Goal: Task Accomplishment & Management: Use online tool/utility

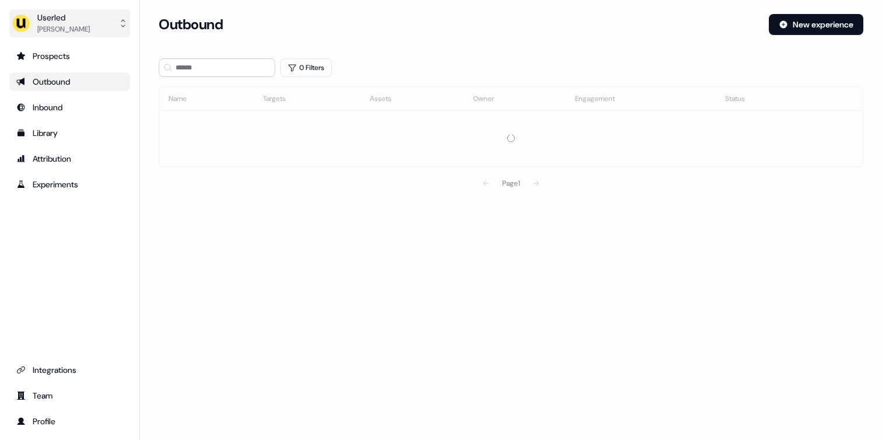
click at [87, 27] on div "[PERSON_NAME]" at bounding box center [63, 29] width 52 height 12
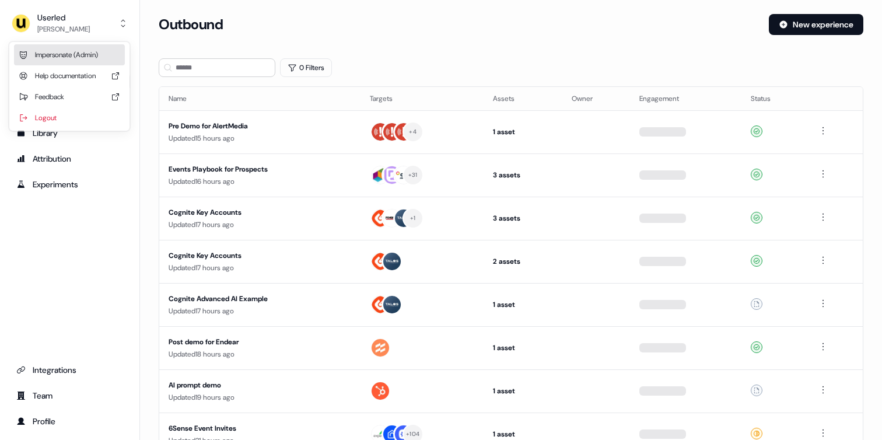
click at [77, 45] on div "Impersonate (Admin)" at bounding box center [69, 54] width 111 height 21
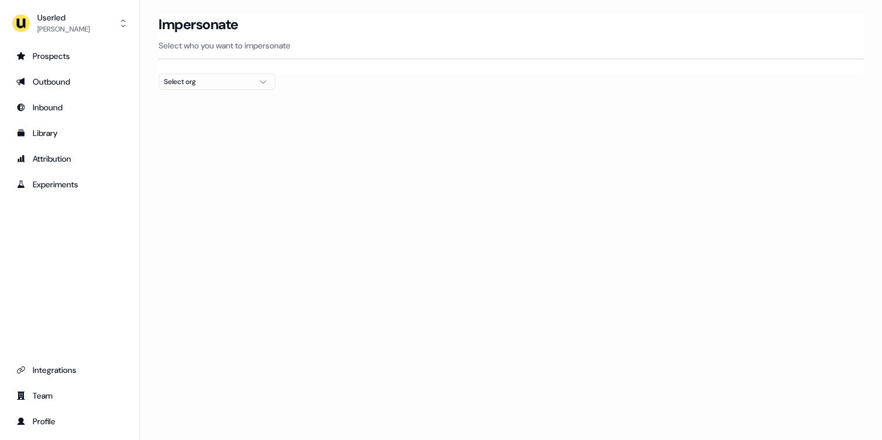
click at [218, 81] on div "Select org" at bounding box center [207, 82] width 87 height 12
type input "****"
click at [194, 121] on div "[PERSON_NAME] People" at bounding box center [216, 123] width 115 height 19
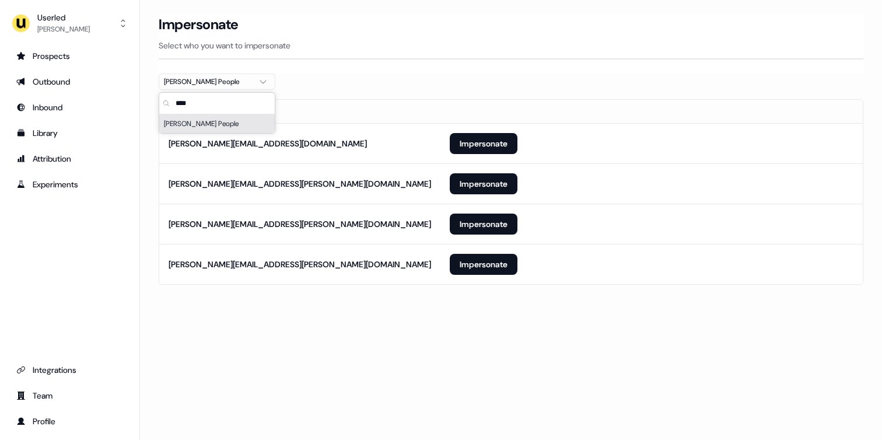
click at [155, 183] on section "Loading... Impersonate Select who you want to impersonate [PERSON_NAME] People …" at bounding box center [511, 165] width 742 height 303
click at [475, 258] on button "Impersonate" at bounding box center [484, 264] width 68 height 21
